Goal: Information Seeking & Learning: Find specific fact

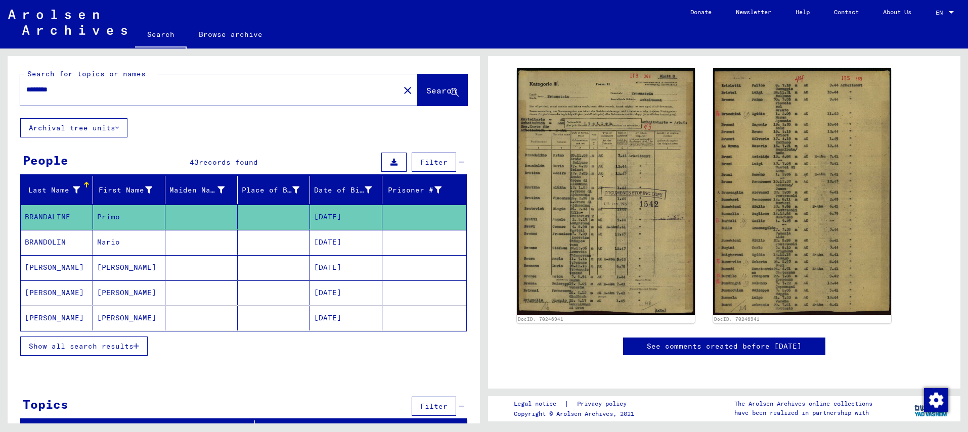
scroll to position [15, 0]
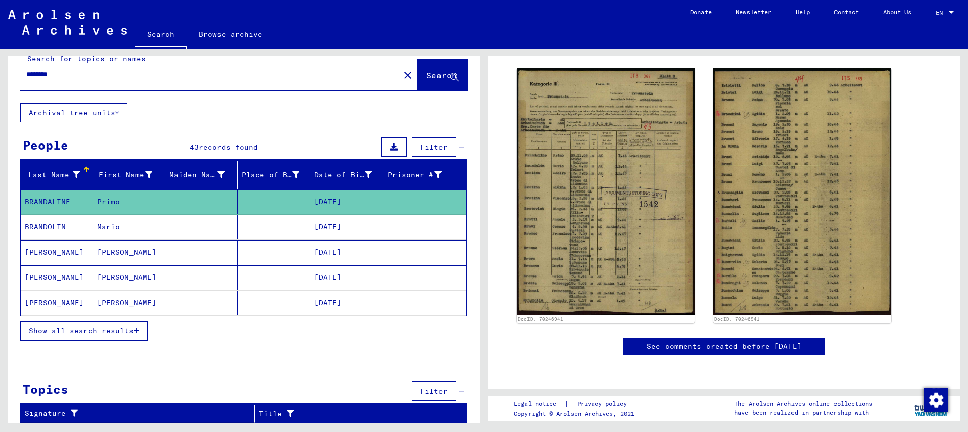
click at [162, 72] on input "********" at bounding box center [209, 74] width 367 height 11
type input "******"
click at [426, 75] on span "Search" at bounding box center [441, 75] width 30 height 10
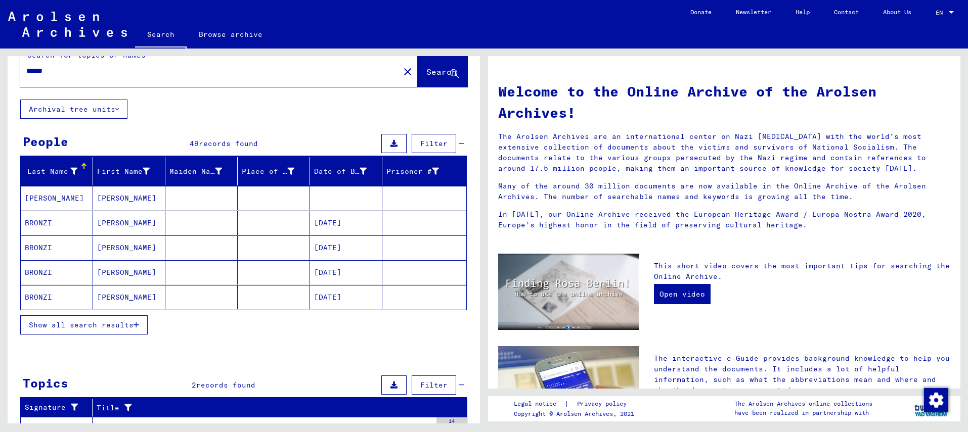
scroll to position [53, 0]
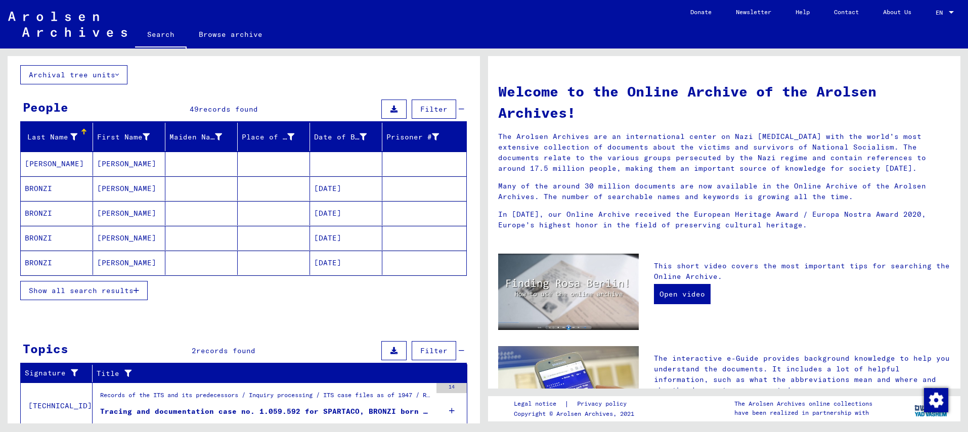
click at [50, 259] on mat-cell "BRONZI" at bounding box center [57, 263] width 72 height 24
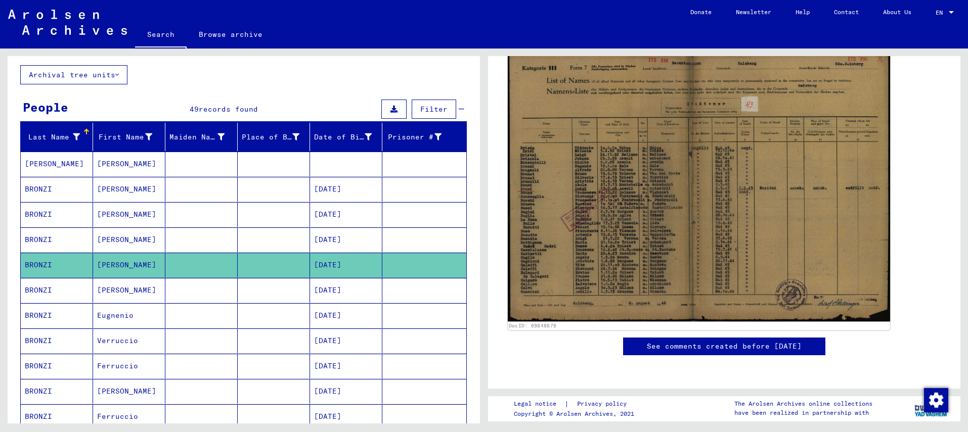
scroll to position [288, 0]
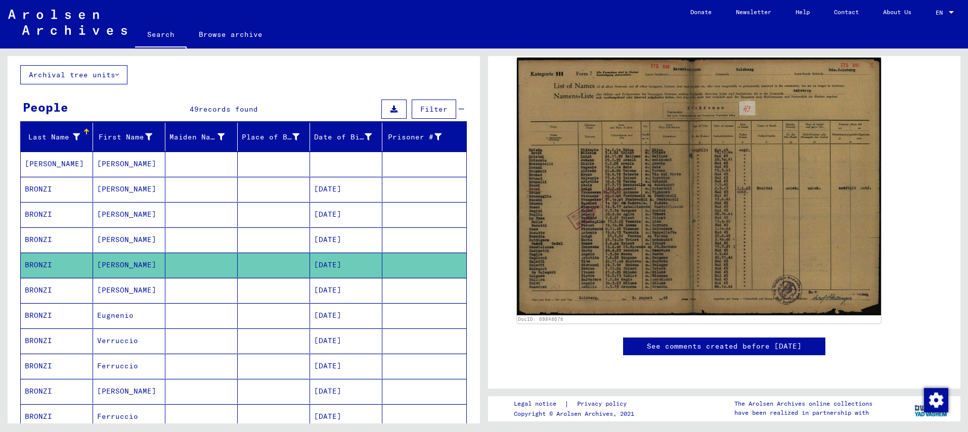
click at [659, 341] on link "See comments created before [DATE]" at bounding box center [724, 346] width 155 height 11
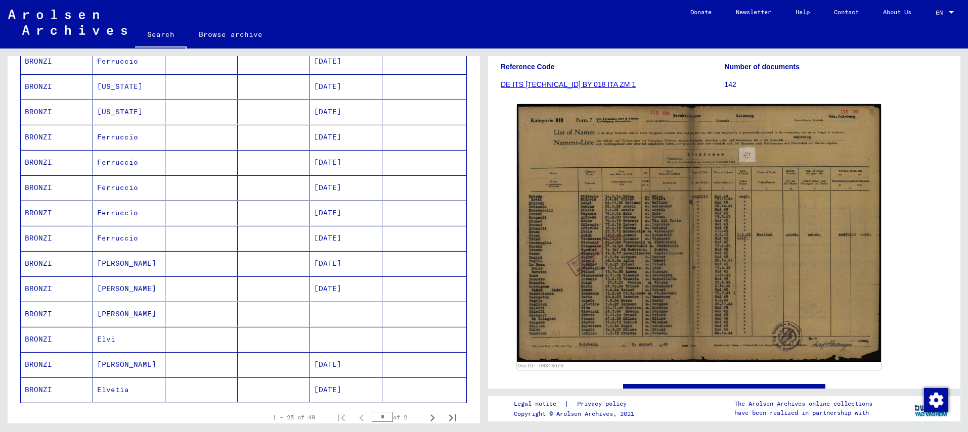
scroll to position [477, 0]
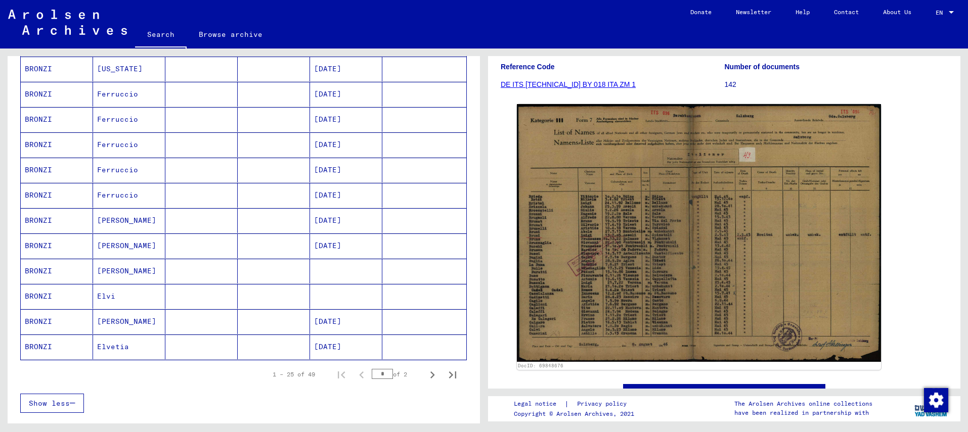
click at [109, 241] on mat-cell "[PERSON_NAME]" at bounding box center [129, 246] width 72 height 25
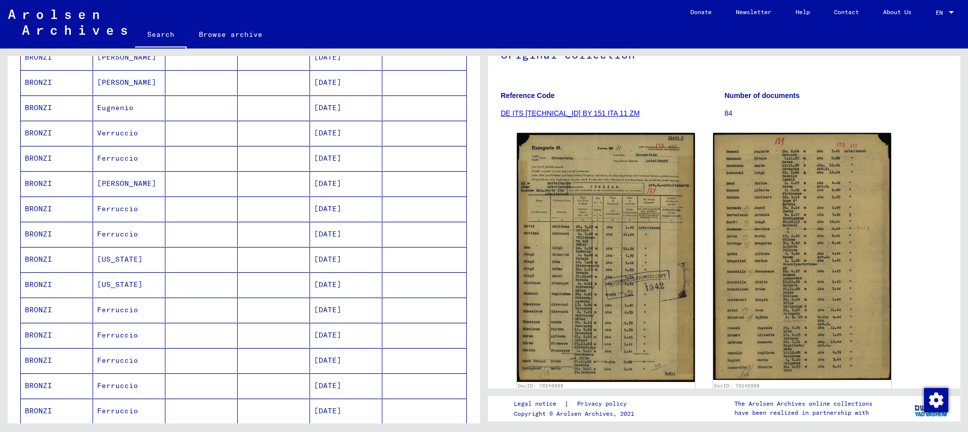
scroll to position [186, 0]
click at [50, 156] on mat-cell "BRONZI" at bounding box center [57, 158] width 72 height 25
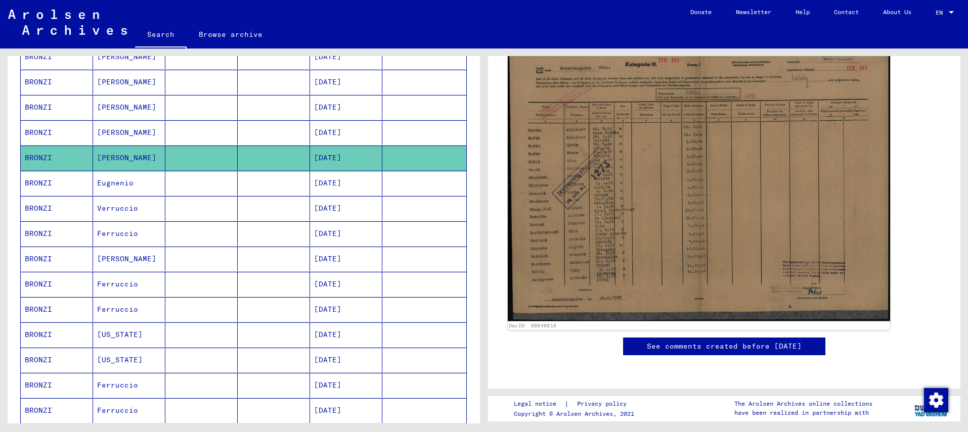
scroll to position [129, 0]
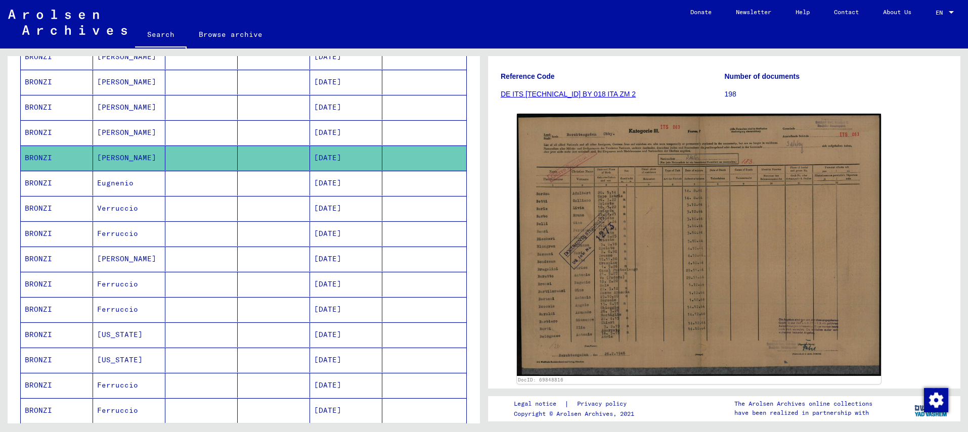
click at [94, 176] on mat-cell "Eugnenio" at bounding box center [129, 183] width 72 height 25
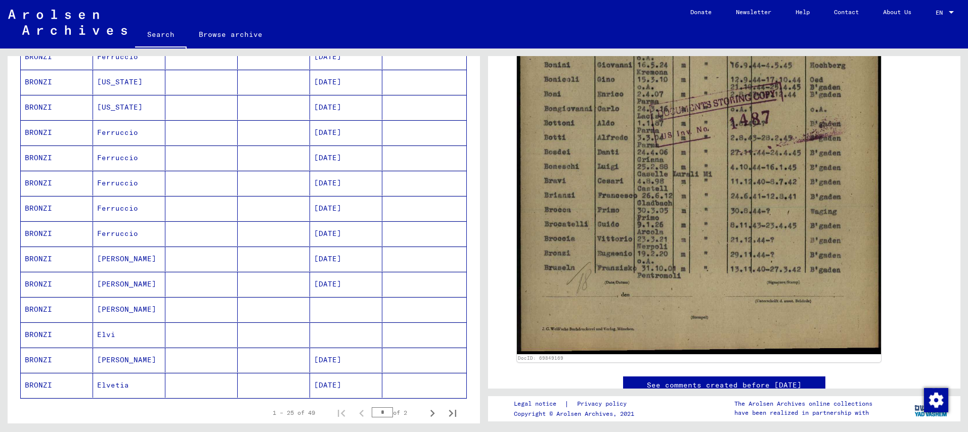
scroll to position [472, 0]
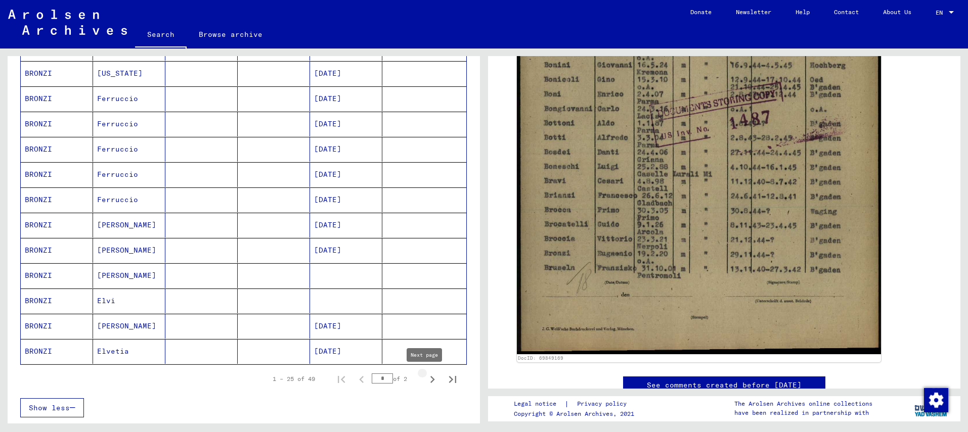
click at [425, 379] on icon "Next page" at bounding box center [432, 380] width 14 height 14
type input "*"
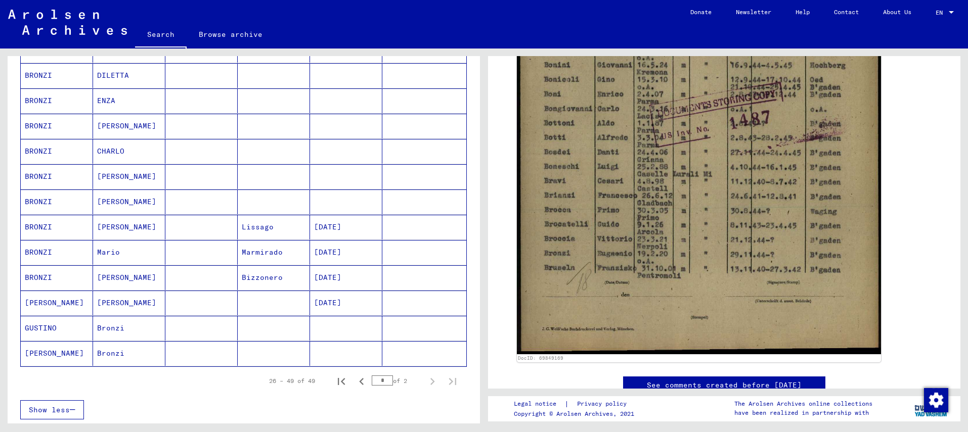
scroll to position [441, 0]
click at [49, 334] on mat-cell "GUSTINO" at bounding box center [57, 332] width 72 height 25
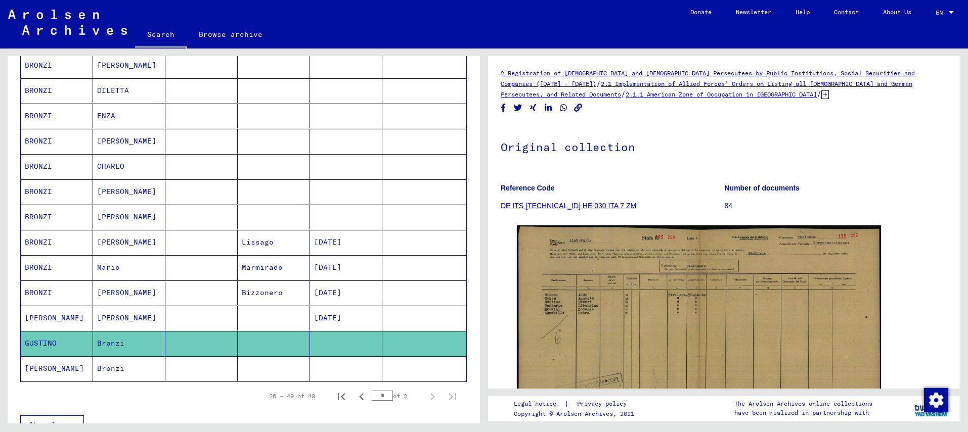
scroll to position [428, 0]
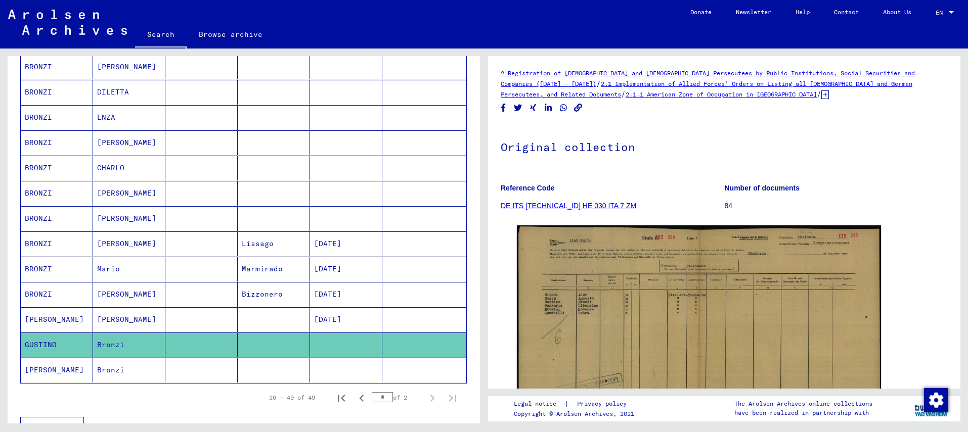
click at [57, 295] on mat-cell "BRONZI" at bounding box center [57, 294] width 72 height 25
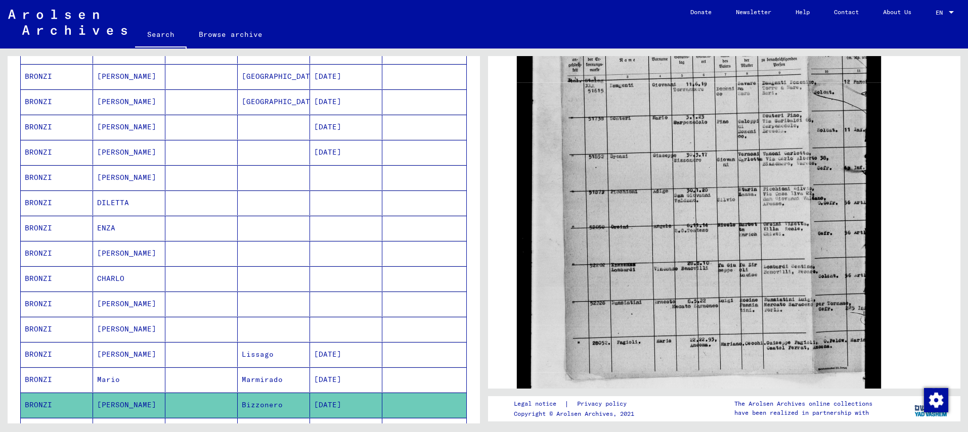
scroll to position [310, 0]
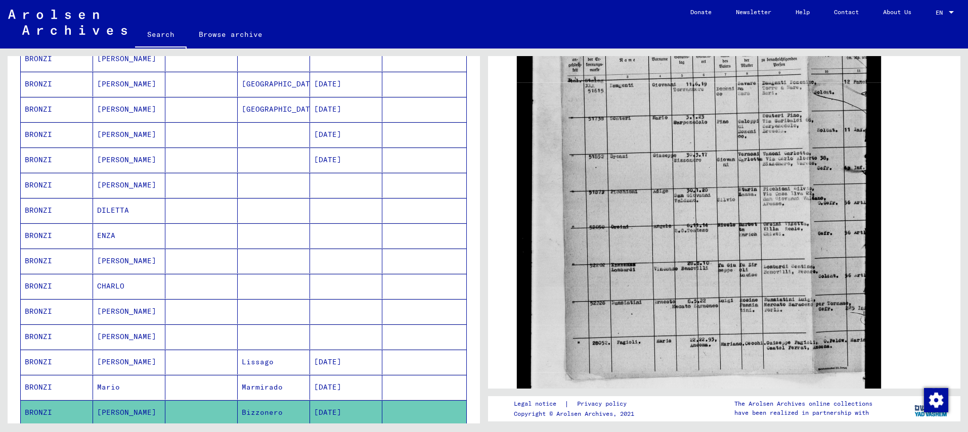
click at [130, 189] on mat-cell "[PERSON_NAME]" at bounding box center [129, 185] width 72 height 25
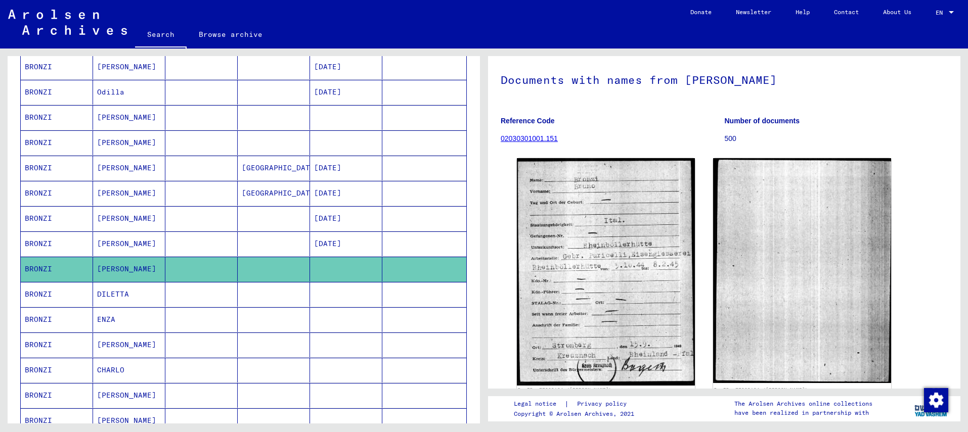
scroll to position [224, 0]
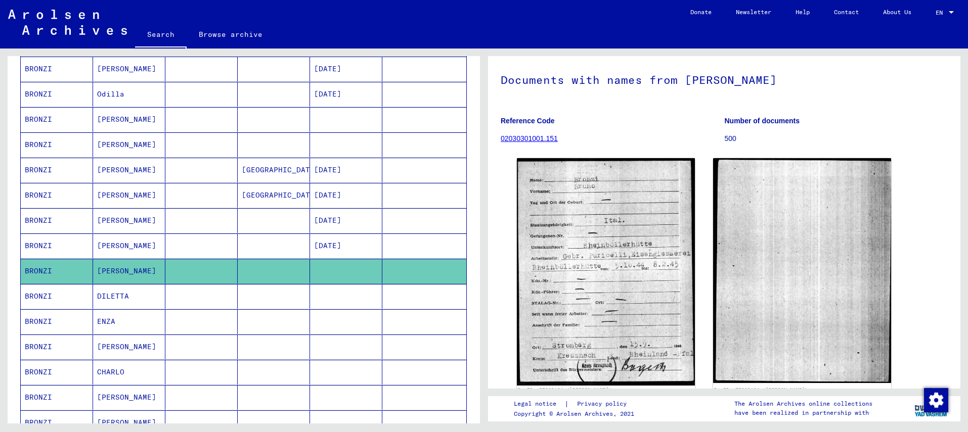
click at [148, 243] on mat-cell "[PERSON_NAME]" at bounding box center [129, 246] width 72 height 25
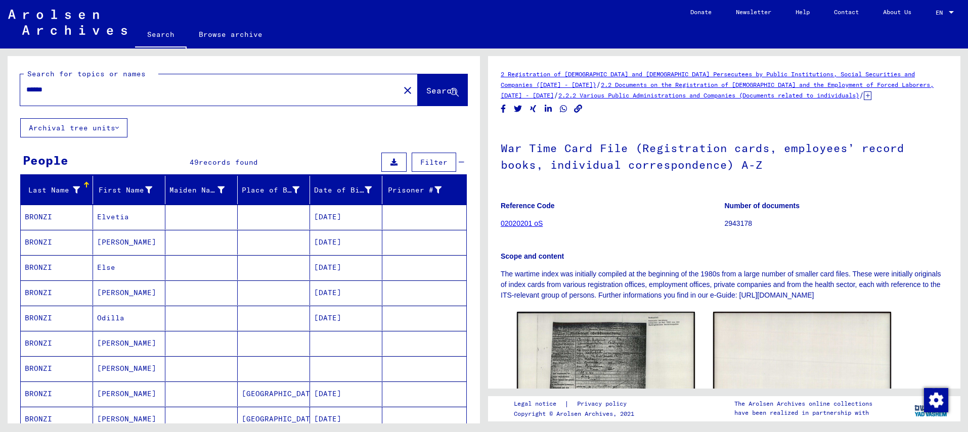
click at [126, 93] on input "******" at bounding box center [209, 89] width 367 height 11
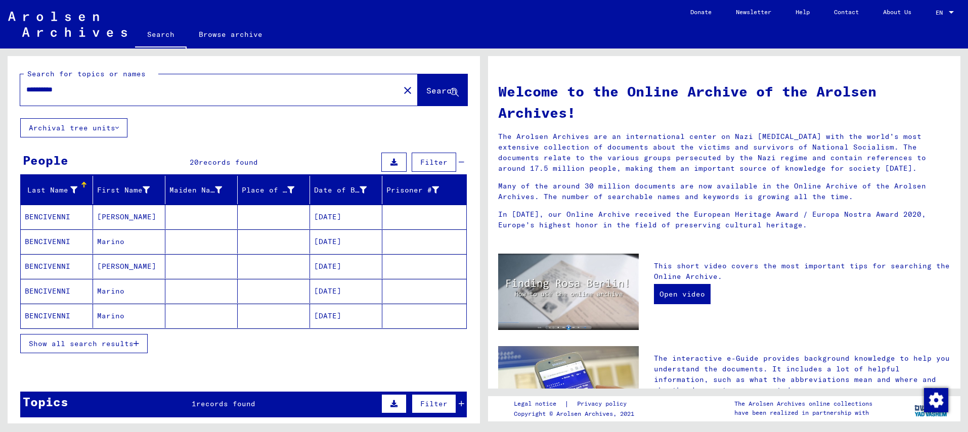
click at [54, 220] on mat-cell "BENCIVENNI" at bounding box center [57, 217] width 72 height 24
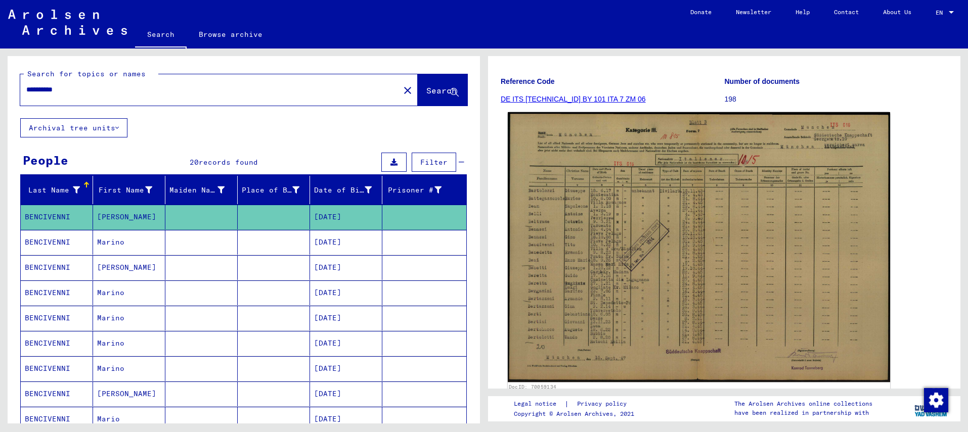
scroll to position [131, 0]
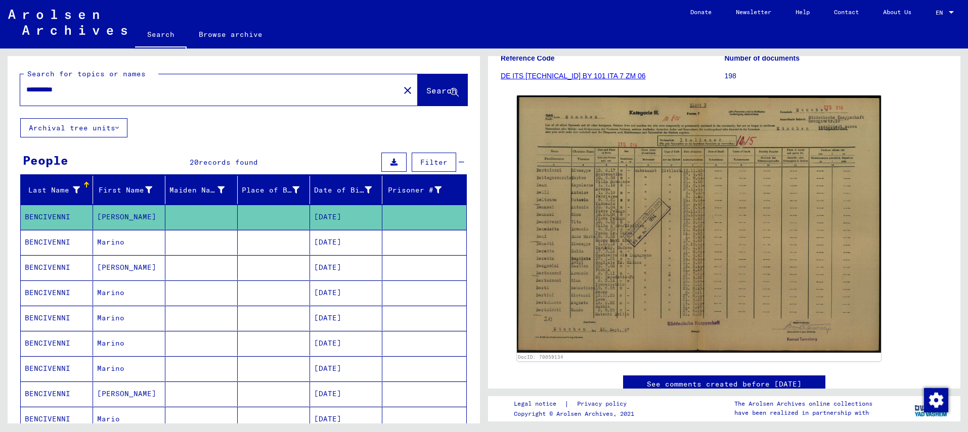
click at [128, 252] on mat-cell "Marino" at bounding box center [129, 242] width 72 height 25
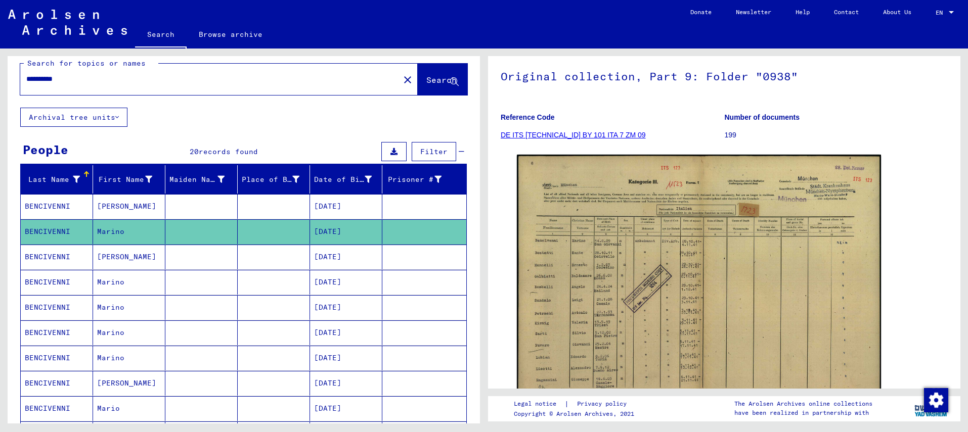
scroll to position [21, 0]
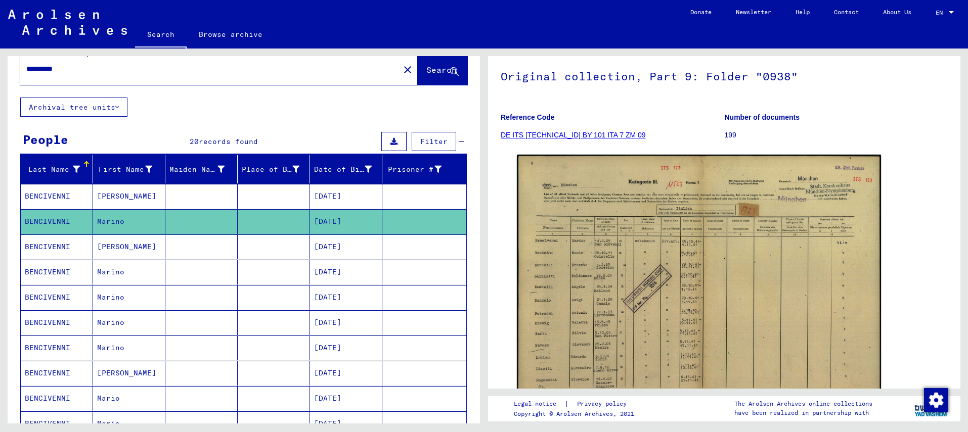
click at [143, 272] on mat-cell "Marino" at bounding box center [129, 272] width 72 height 25
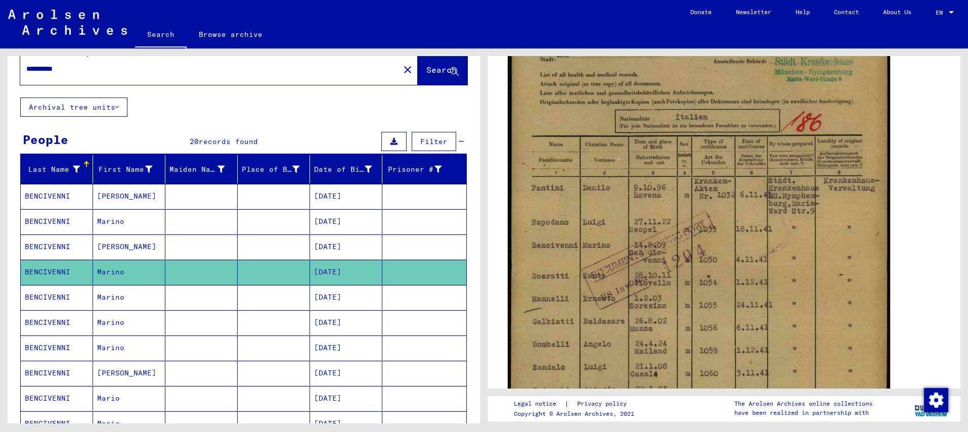
scroll to position [214, 0]
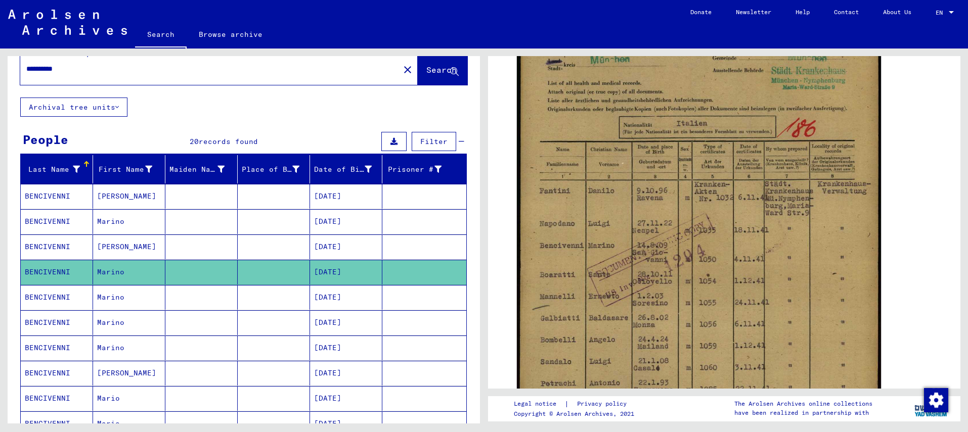
click at [112, 305] on mat-cell "Marino" at bounding box center [129, 297] width 72 height 25
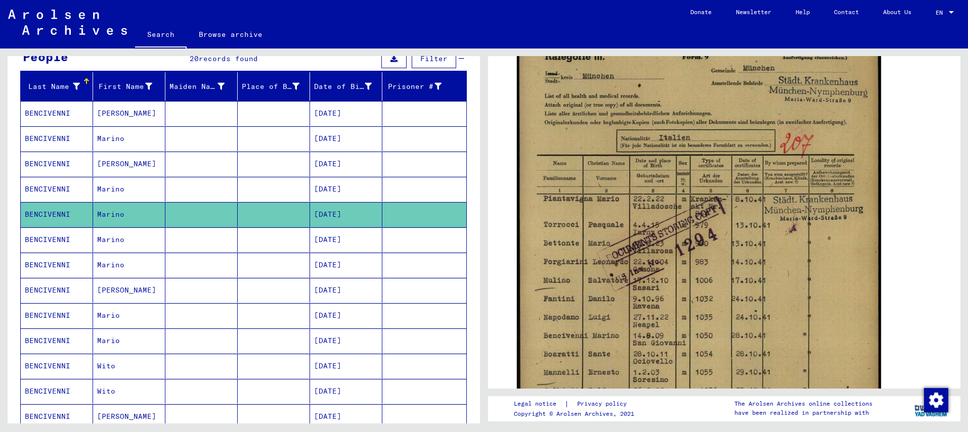
scroll to position [157, 0]
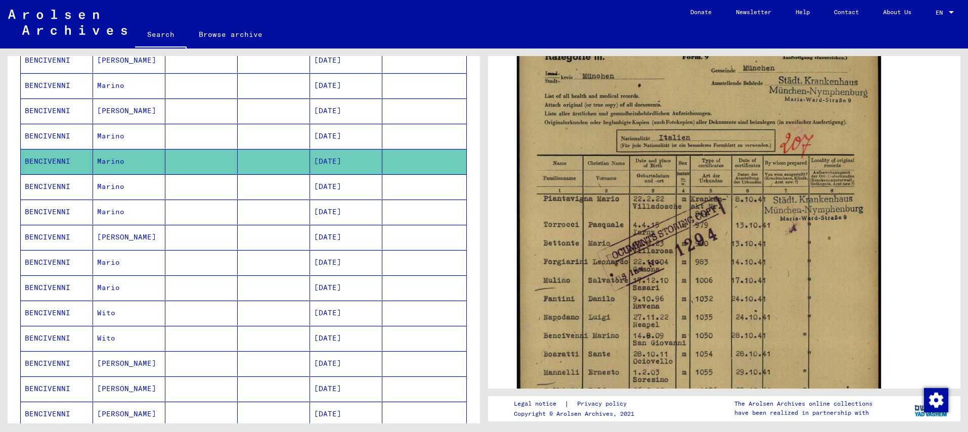
click at [126, 193] on mat-cell "Marino" at bounding box center [129, 186] width 72 height 25
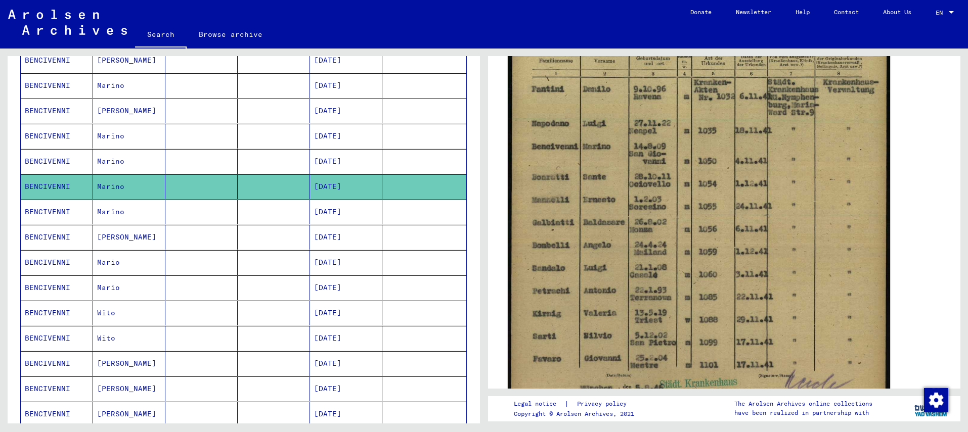
scroll to position [321, 0]
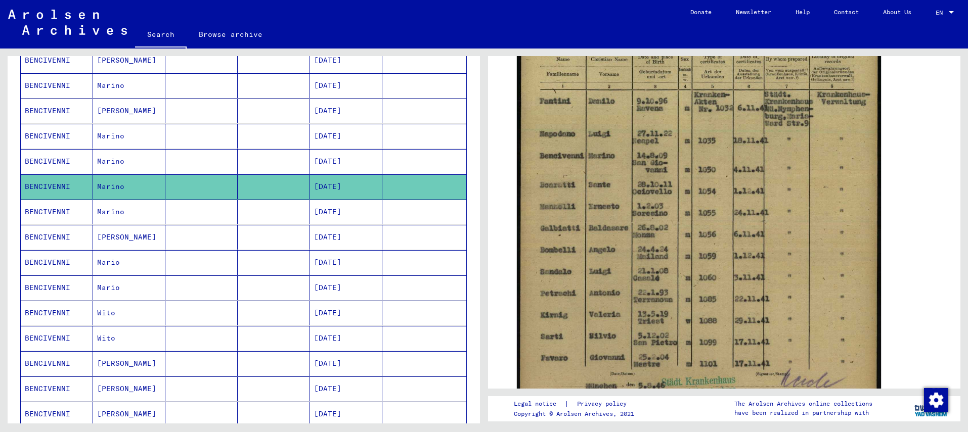
click at [142, 232] on mat-cell "[PERSON_NAME]" at bounding box center [129, 237] width 72 height 25
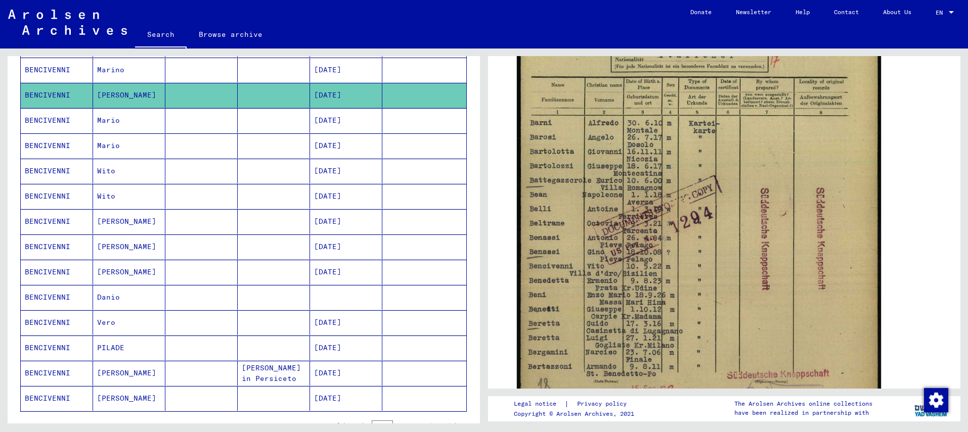
scroll to position [314, 0]
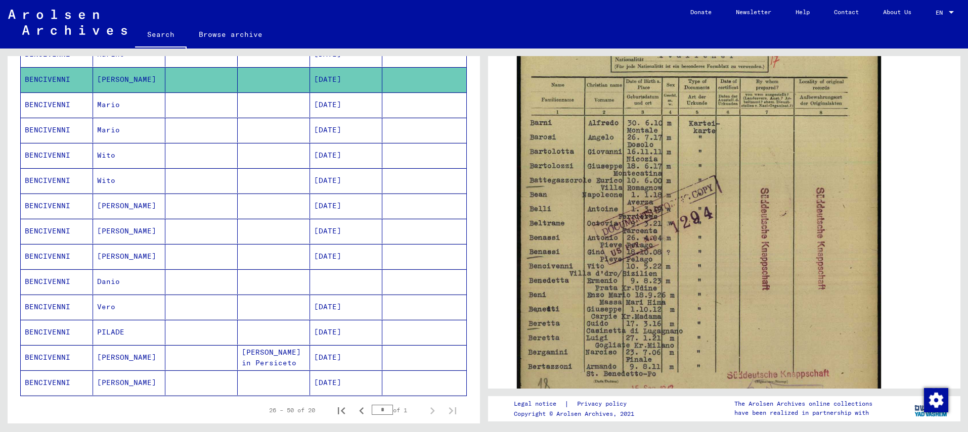
click at [117, 286] on mat-cell "Danio" at bounding box center [129, 281] width 72 height 25
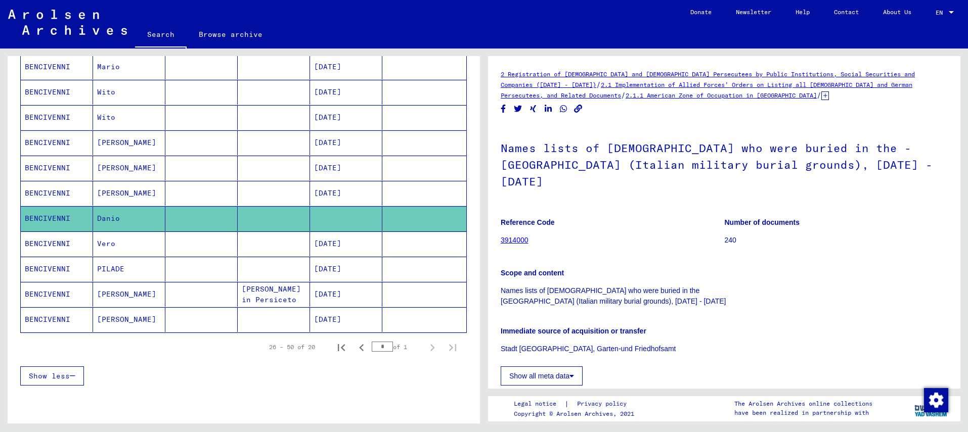
scroll to position [408, 0]
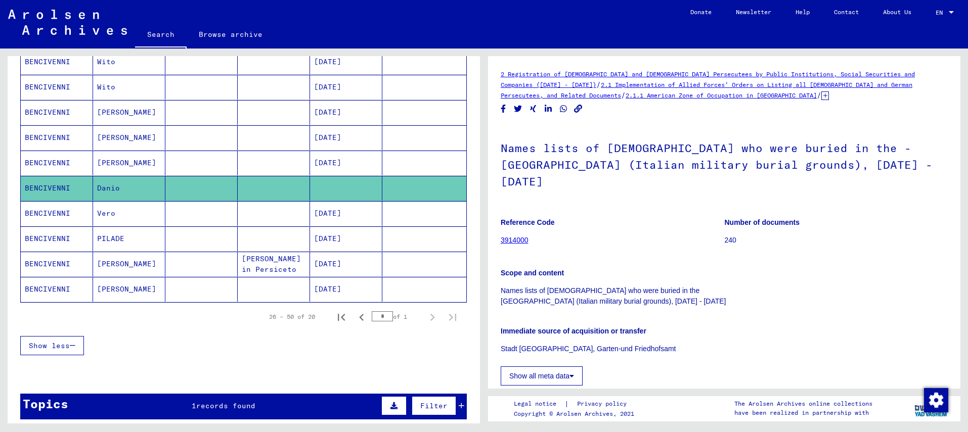
click at [128, 290] on mat-cell "[PERSON_NAME]" at bounding box center [129, 289] width 72 height 25
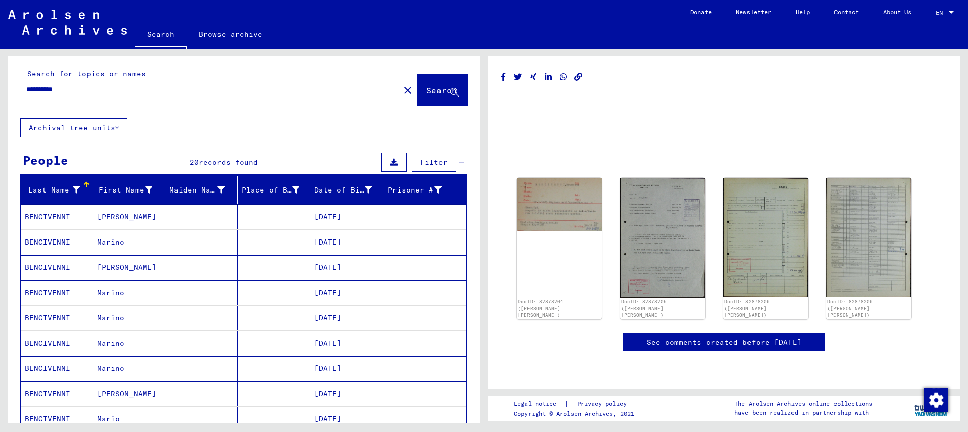
click at [127, 86] on input "**********" at bounding box center [209, 89] width 367 height 11
type input "******"
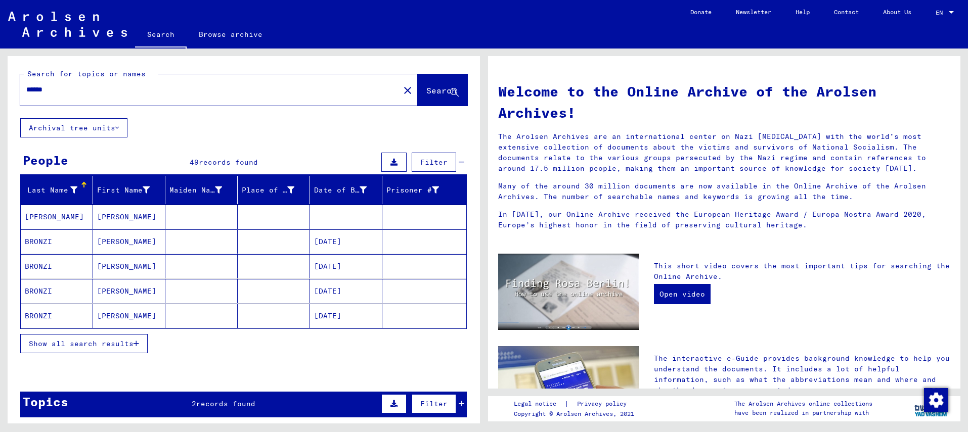
click at [75, 220] on mat-cell "[PERSON_NAME]" at bounding box center [57, 217] width 72 height 24
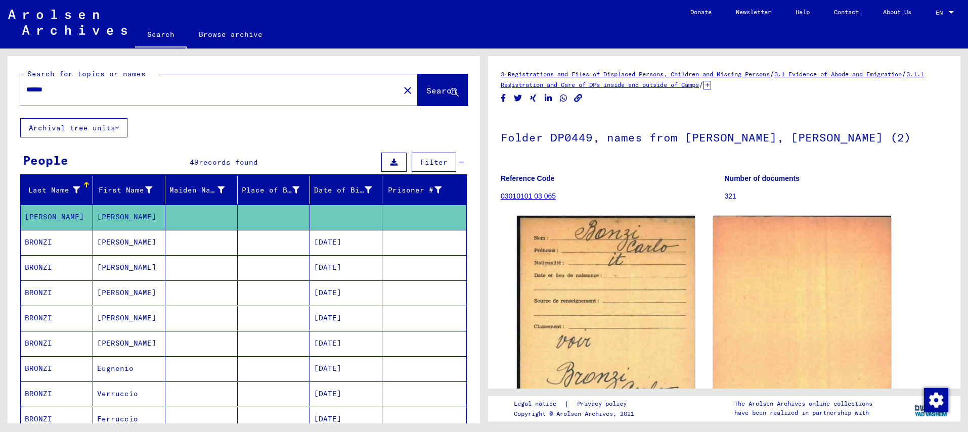
click at [99, 247] on mat-cell "[PERSON_NAME]" at bounding box center [129, 242] width 72 height 25
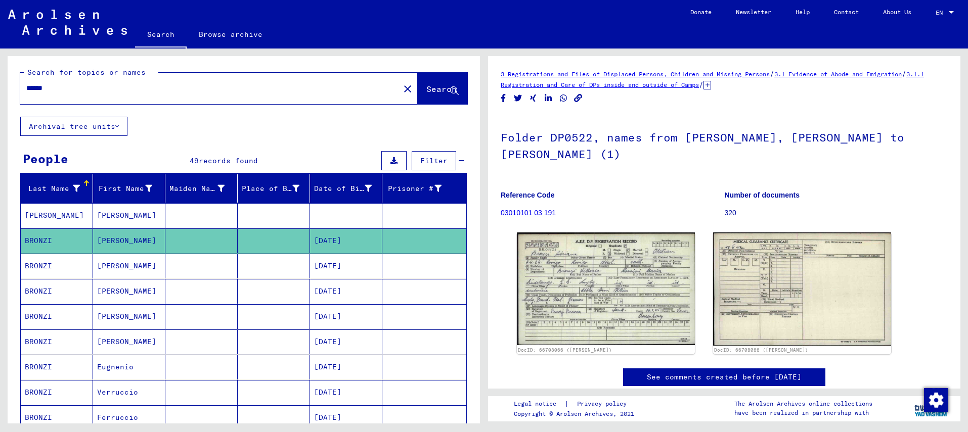
scroll to position [27, 0]
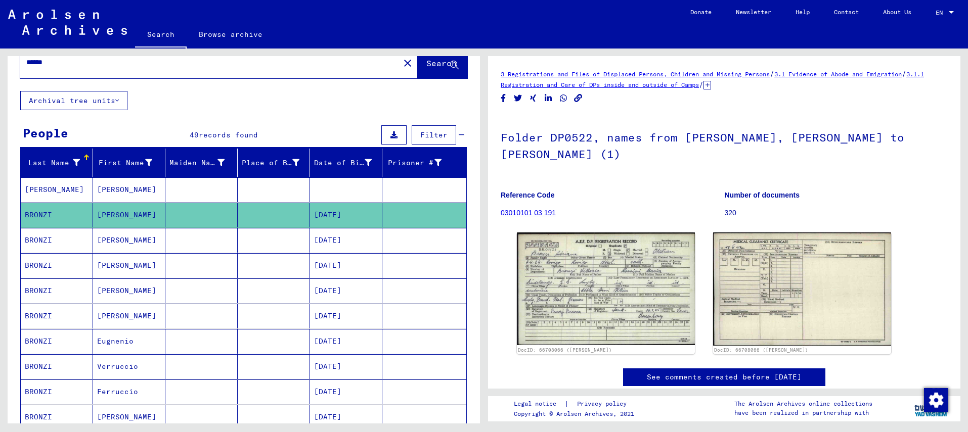
click at [181, 267] on mat-cell at bounding box center [201, 265] width 72 height 25
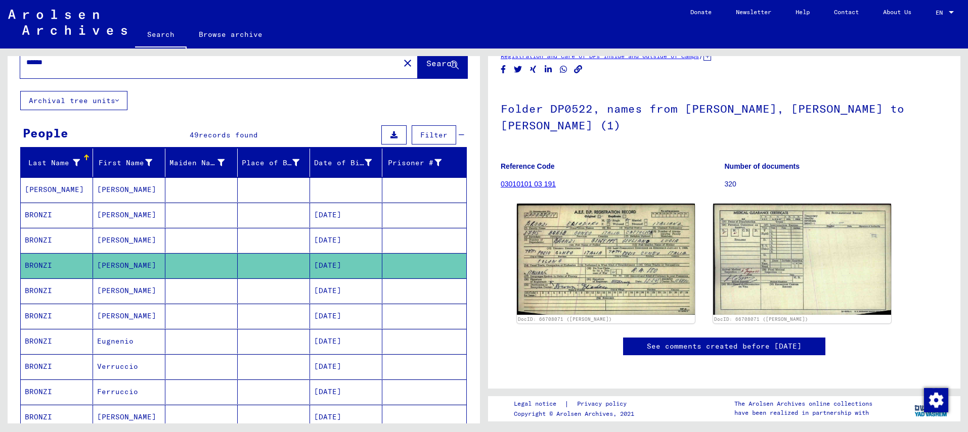
scroll to position [95, 0]
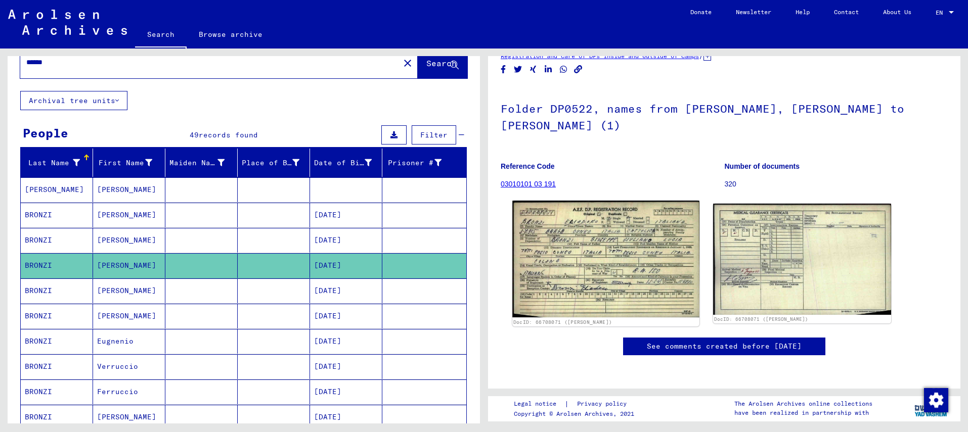
click at [586, 201] on img at bounding box center [605, 259] width 187 height 117
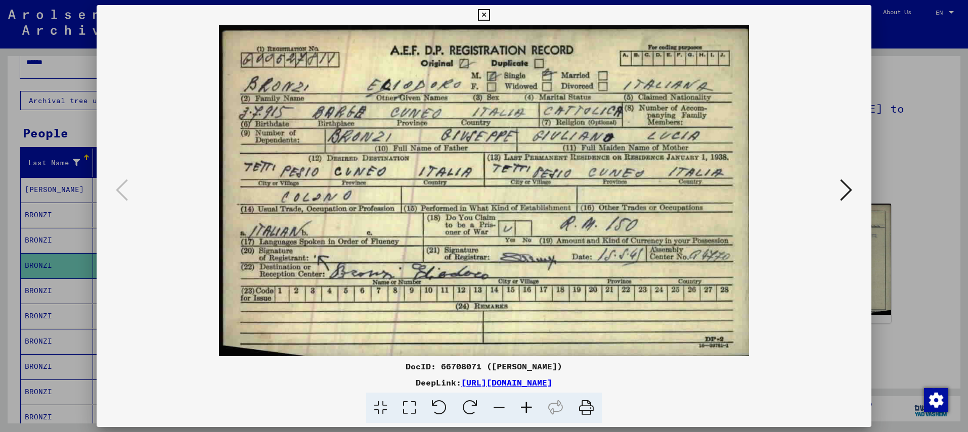
click at [896, 291] on div at bounding box center [484, 216] width 968 height 432
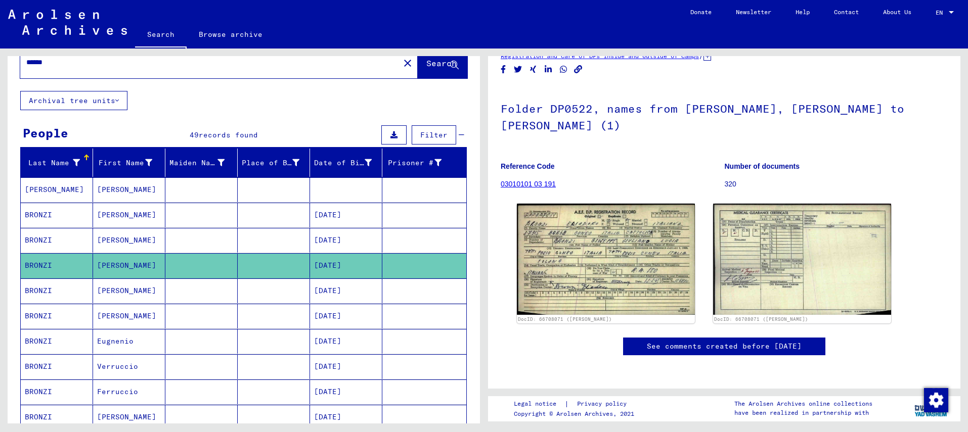
click at [134, 292] on mat-cell "[PERSON_NAME]" at bounding box center [129, 291] width 72 height 25
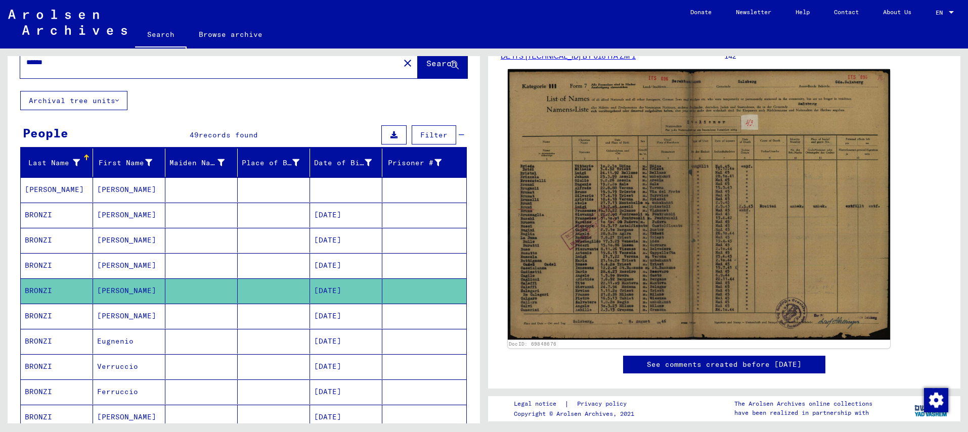
scroll to position [156, 0]
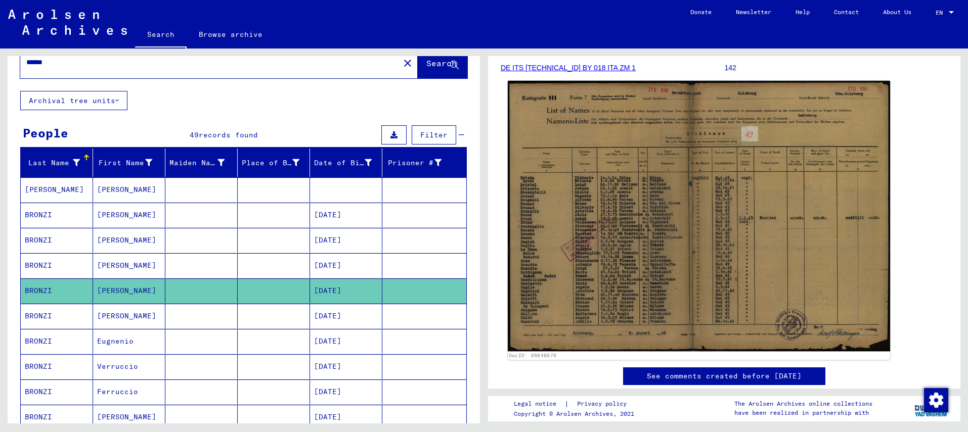
click at [793, 178] on img at bounding box center [699, 216] width 382 height 270
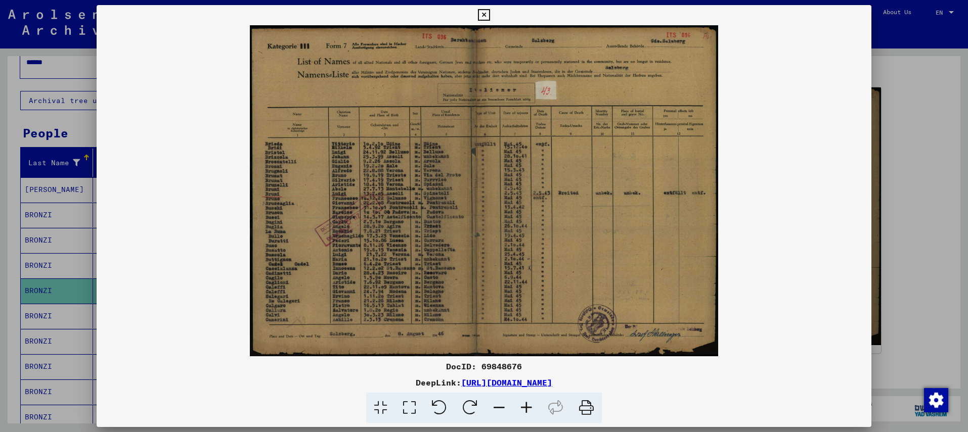
click at [530, 403] on icon at bounding box center [526, 408] width 27 height 31
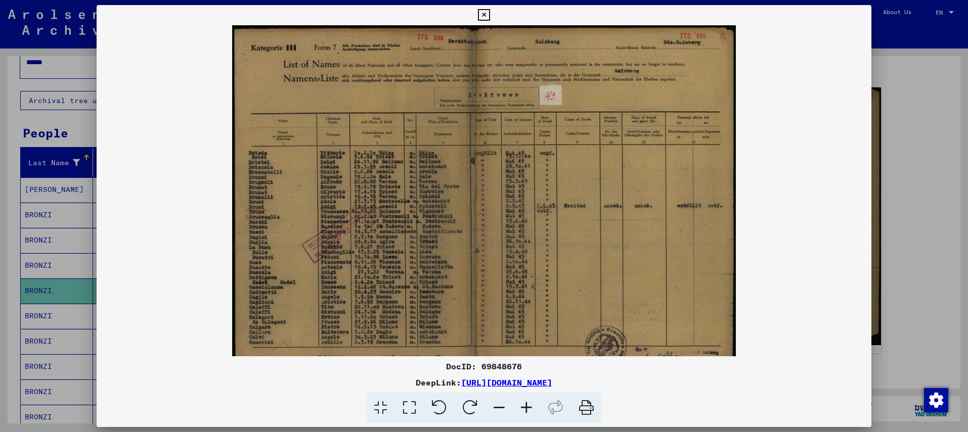
click at [530, 403] on icon at bounding box center [526, 408] width 27 height 31
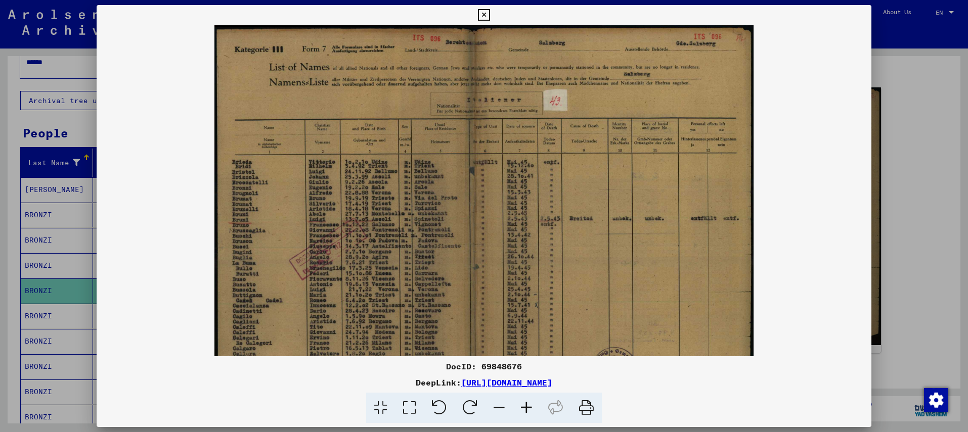
click at [530, 403] on icon at bounding box center [526, 408] width 27 height 31
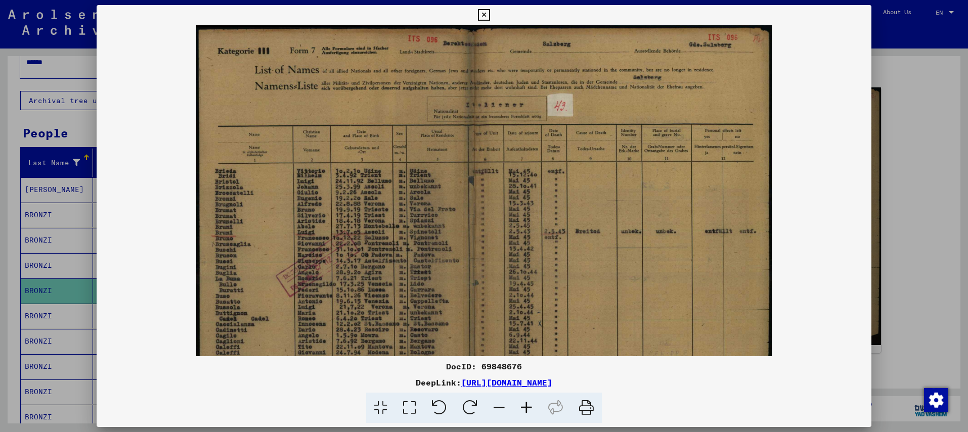
click at [530, 403] on icon at bounding box center [526, 408] width 27 height 31
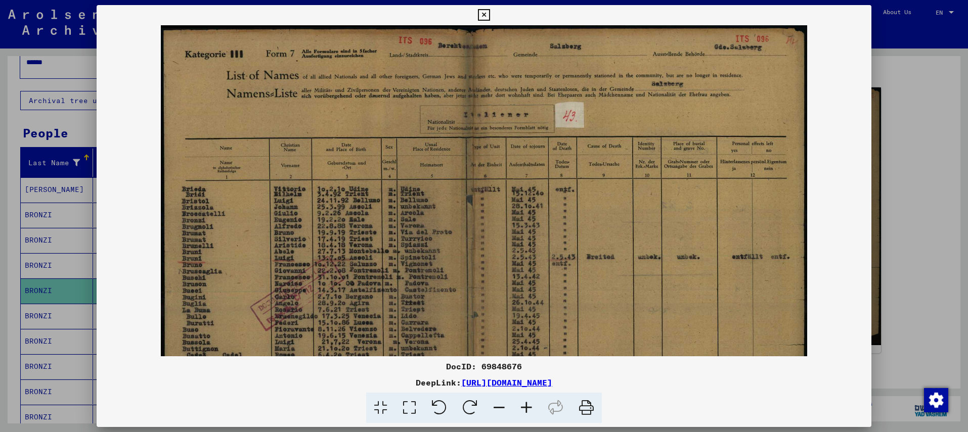
click at [530, 403] on icon at bounding box center [526, 408] width 27 height 31
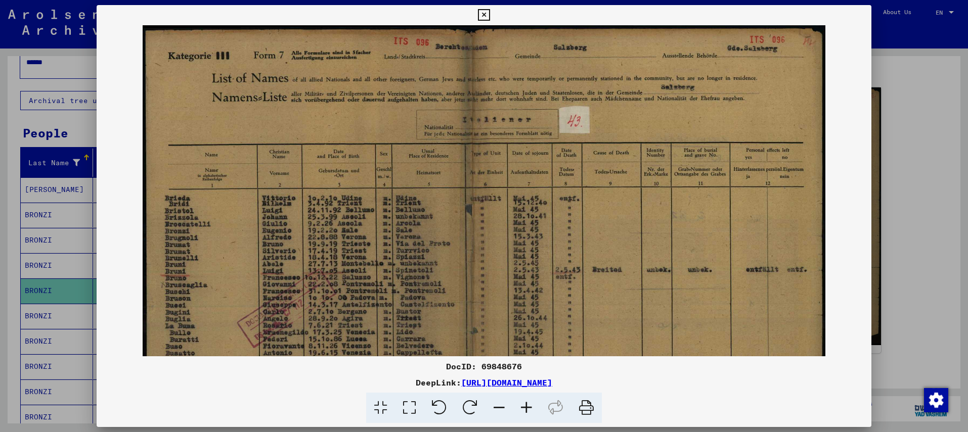
click at [530, 403] on icon at bounding box center [526, 408] width 27 height 31
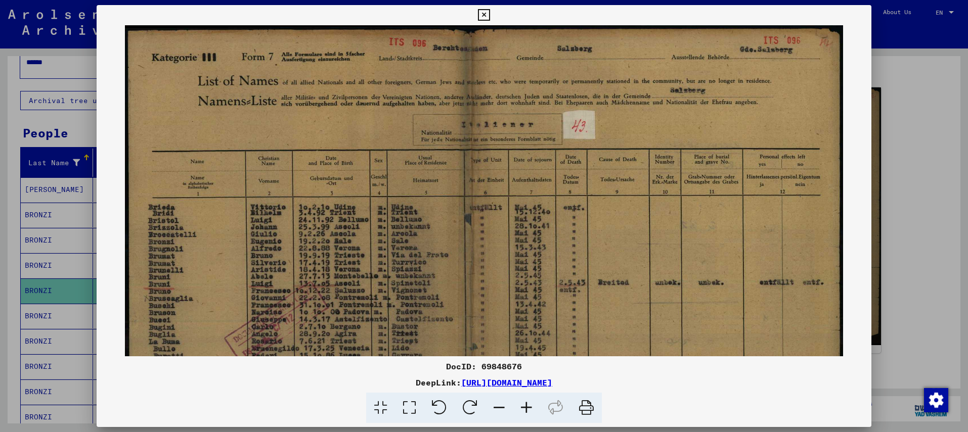
click at [530, 403] on icon at bounding box center [526, 408] width 27 height 31
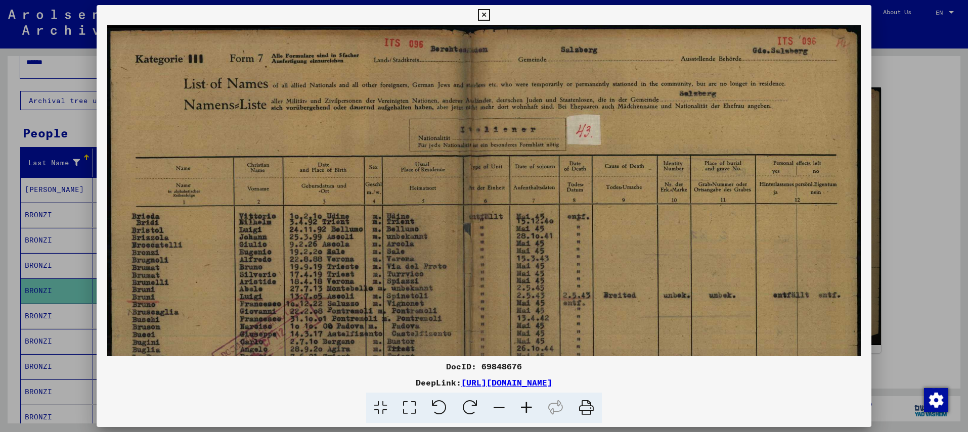
click at [530, 403] on icon at bounding box center [526, 408] width 27 height 31
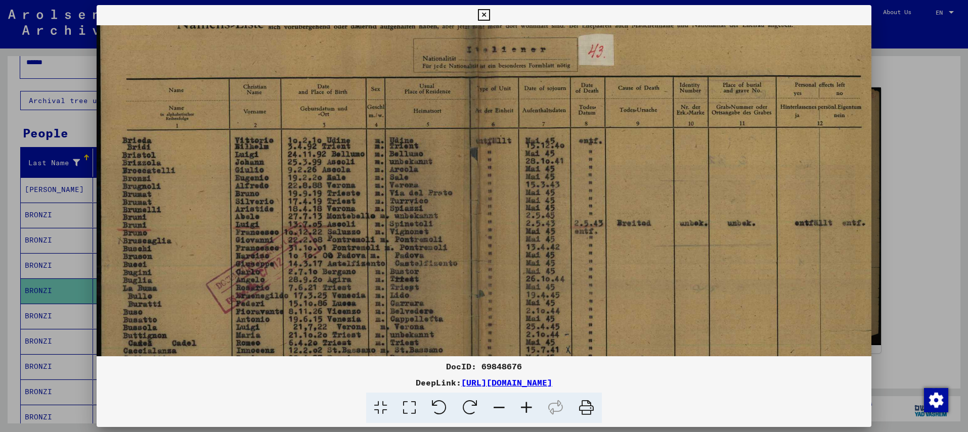
scroll to position [92, 0]
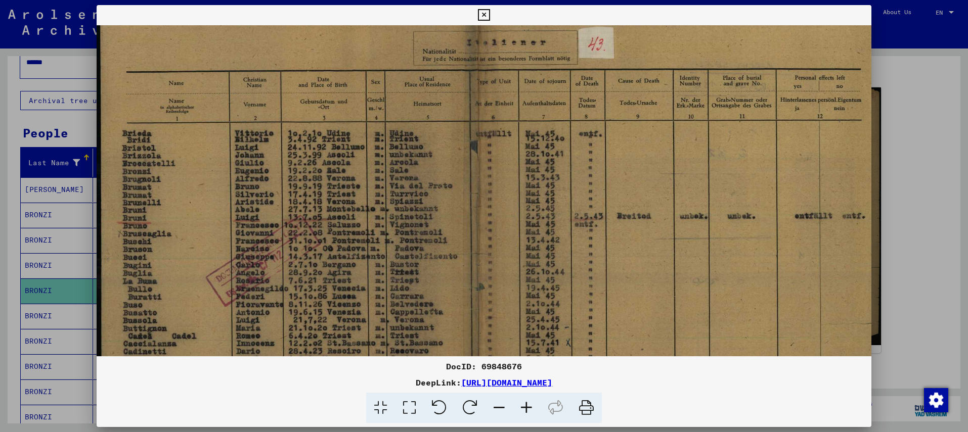
drag, startPoint x: 602, startPoint y: 238, endPoint x: 617, endPoint y: 147, distance: 92.3
click at [617, 147] on img at bounding box center [491, 212] width 789 height 559
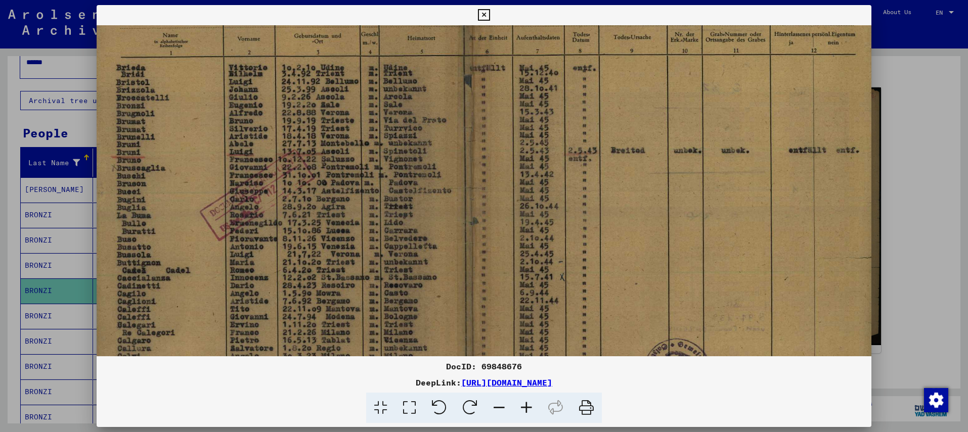
scroll to position [227, 15]
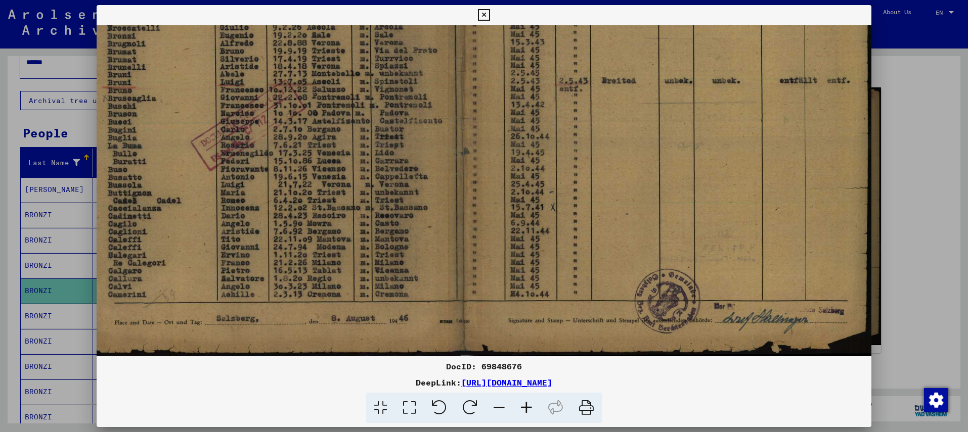
drag, startPoint x: 364, startPoint y: 281, endPoint x: 346, endPoint y: 129, distance: 152.8
click at [346, 129] on img at bounding box center [475, 77] width 789 height 559
drag, startPoint x: 392, startPoint y: 309, endPoint x: 371, endPoint y: 255, distance: 57.9
click at [371, 255] on img at bounding box center [475, 77] width 789 height 559
click at [919, 279] on div at bounding box center [484, 216] width 968 height 432
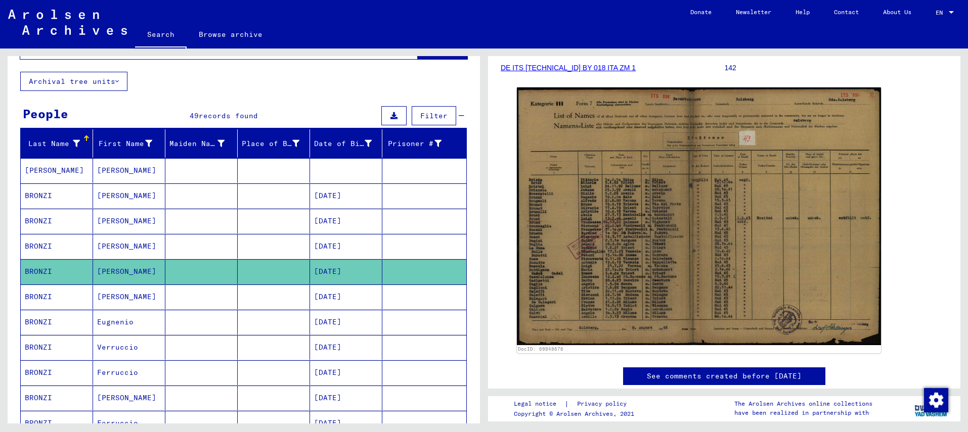
scroll to position [55, 0]
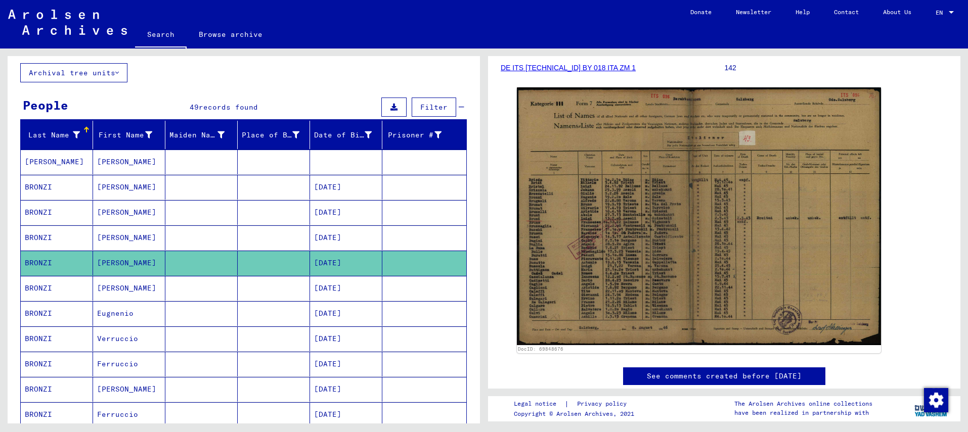
click at [282, 318] on mat-cell at bounding box center [274, 313] width 72 height 25
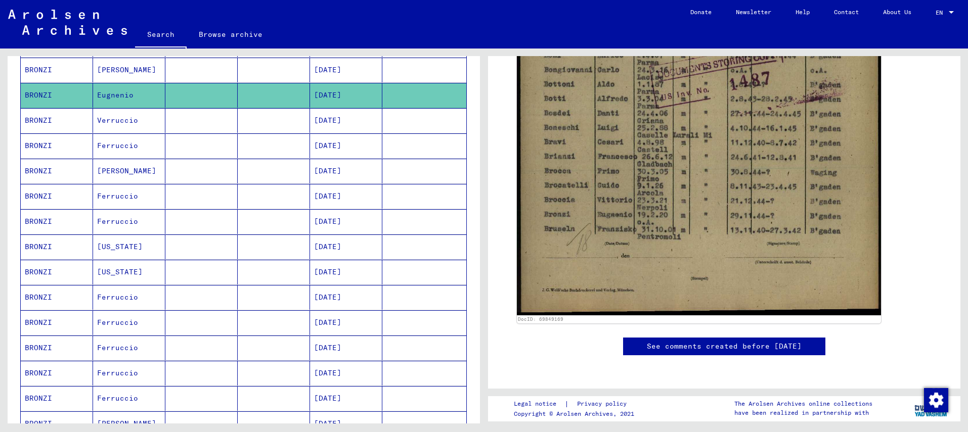
scroll to position [402, 0]
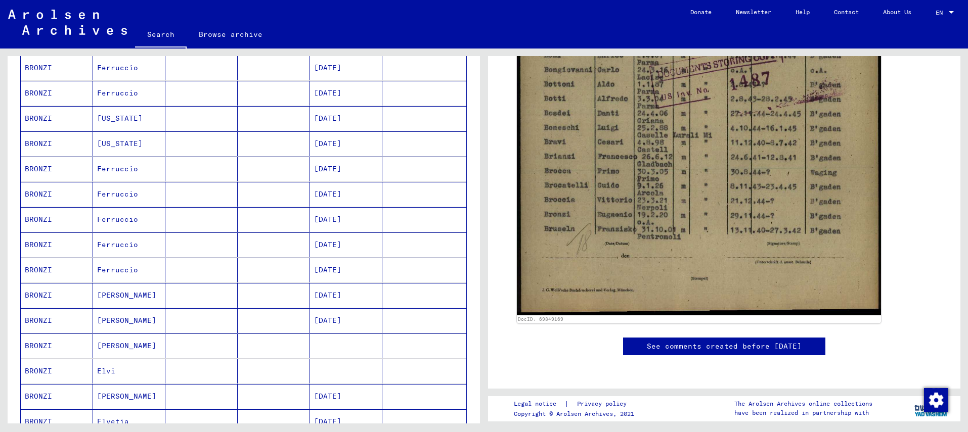
click at [140, 328] on mat-cell "[PERSON_NAME]" at bounding box center [129, 320] width 72 height 25
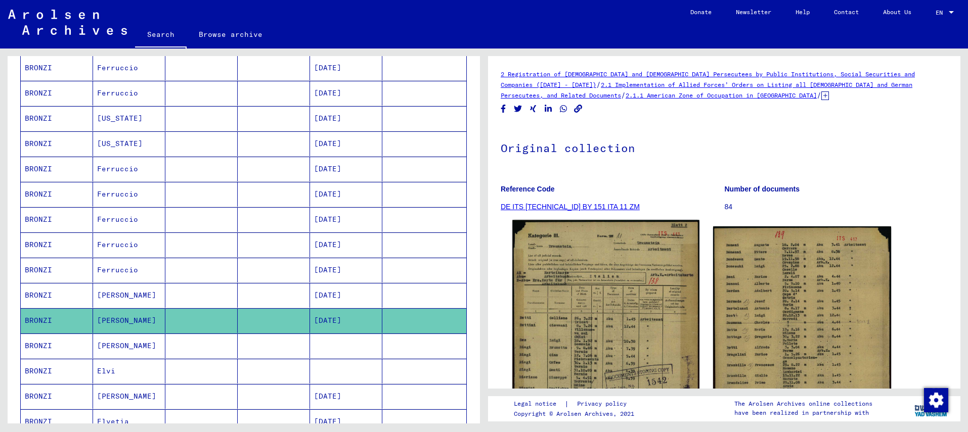
scroll to position [1, 0]
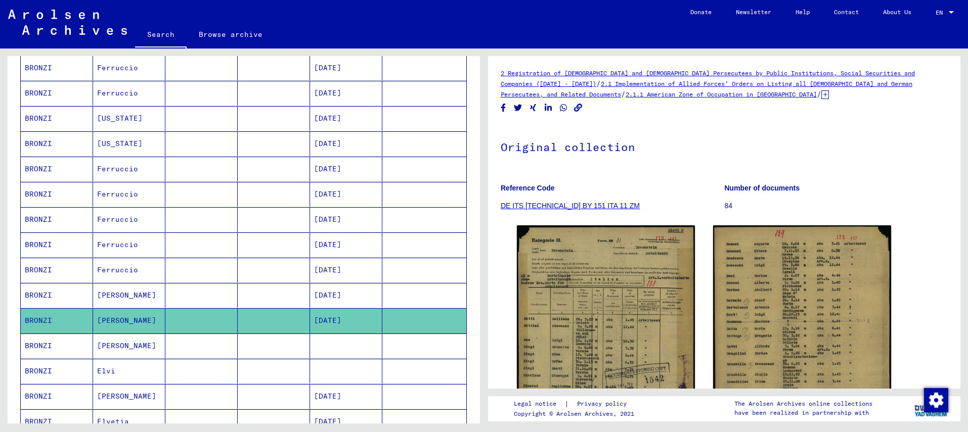
click at [546, 203] on link "DE ITS [TECHNICAL_ID] BY 151 ITA 11 ZM" at bounding box center [569, 206] width 139 height 8
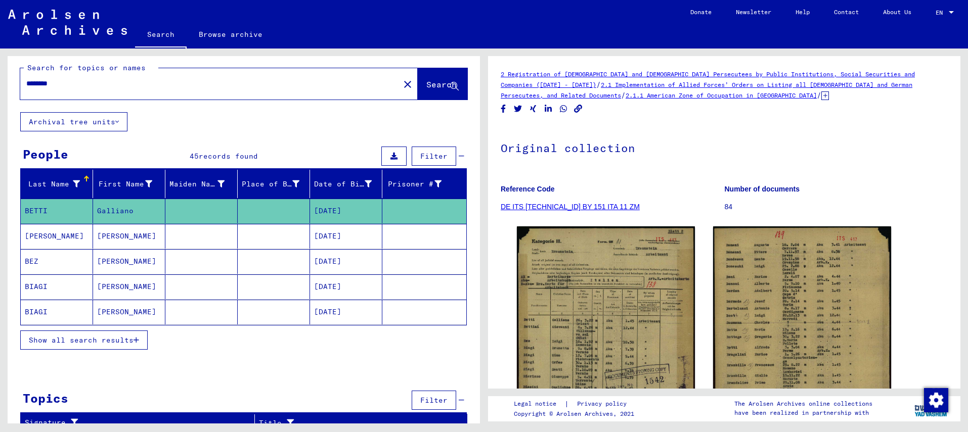
scroll to position [15, 0]
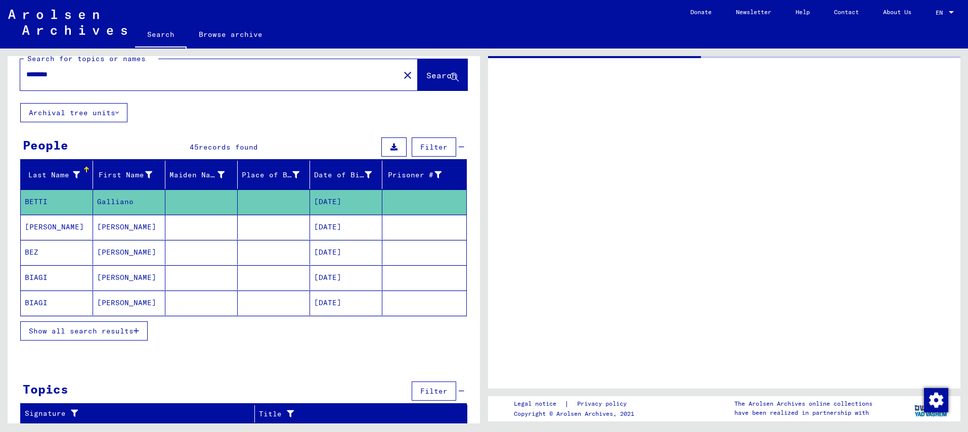
type input "******"
